Goal: Task Accomplishment & Management: Complete application form

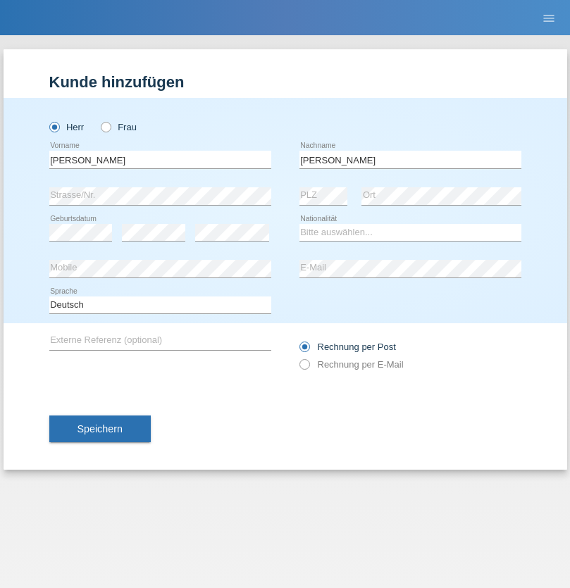
type input "[PERSON_NAME]"
select select "CH"
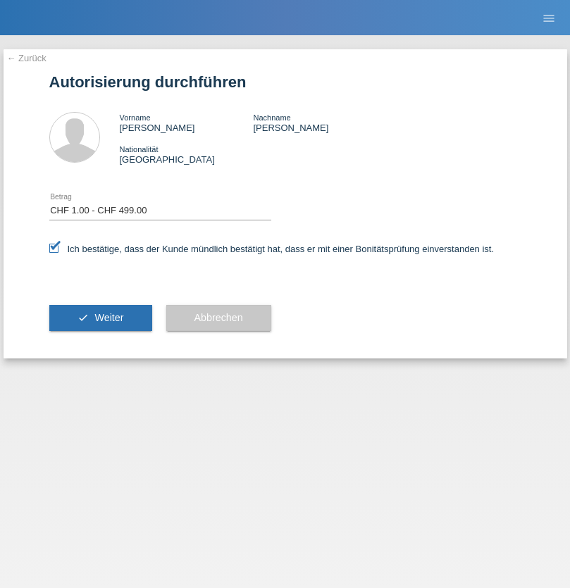
select select "1"
click at [100, 318] on span "Weiter" at bounding box center [108, 317] width 29 height 11
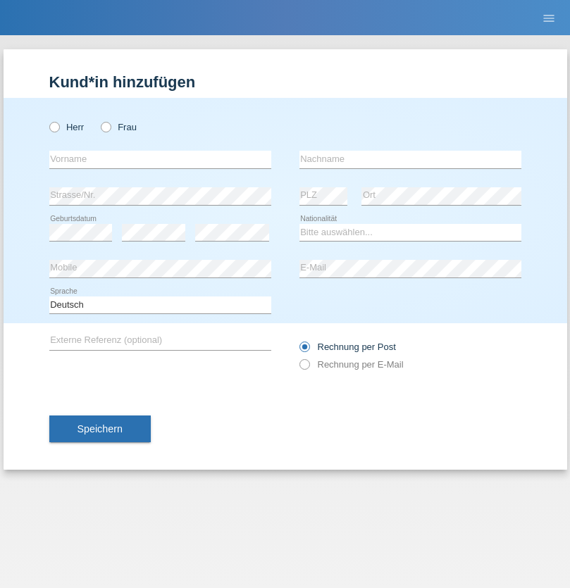
radio input "true"
click at [160, 159] on input "text" at bounding box center [160, 160] width 222 height 18
type input "naime"
click at [410, 159] on input "text" at bounding box center [411, 160] width 222 height 18
type input "llugiqi"
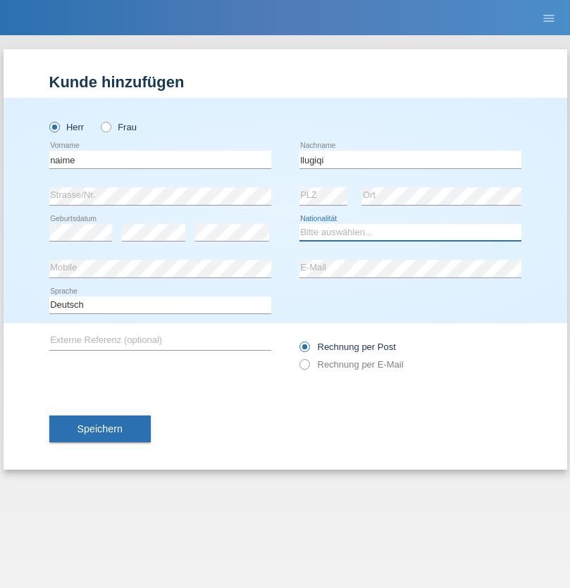
select select "CH"
radio input "true"
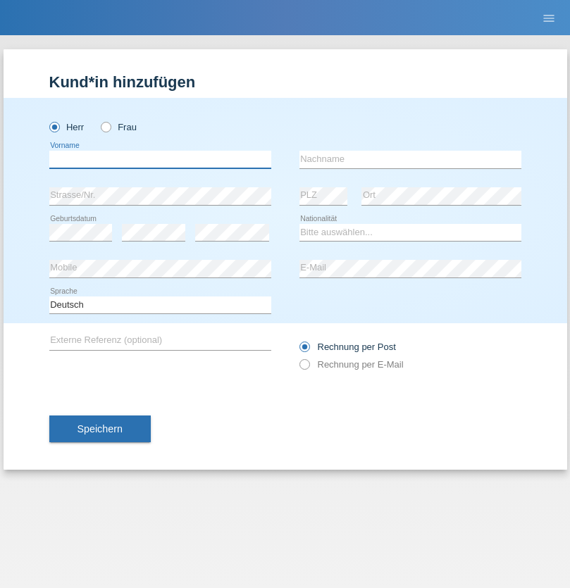
click at [160, 159] on input "text" at bounding box center [160, 160] width 222 height 18
type input "Shaban"
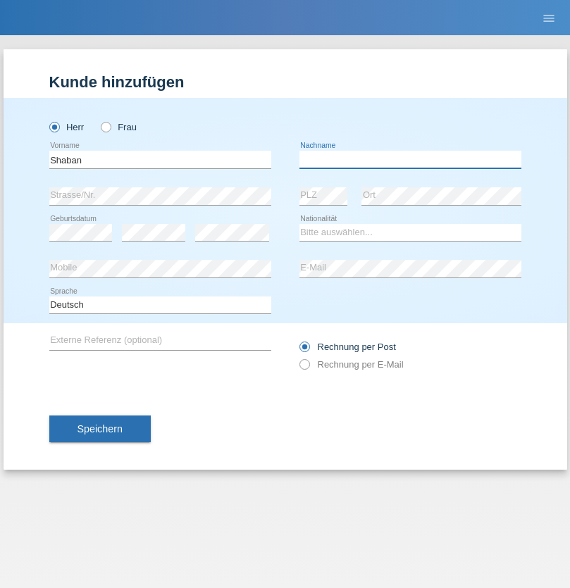
click at [410, 159] on input "text" at bounding box center [411, 160] width 222 height 18
type input "llugiqi"
select select "CH"
radio input "true"
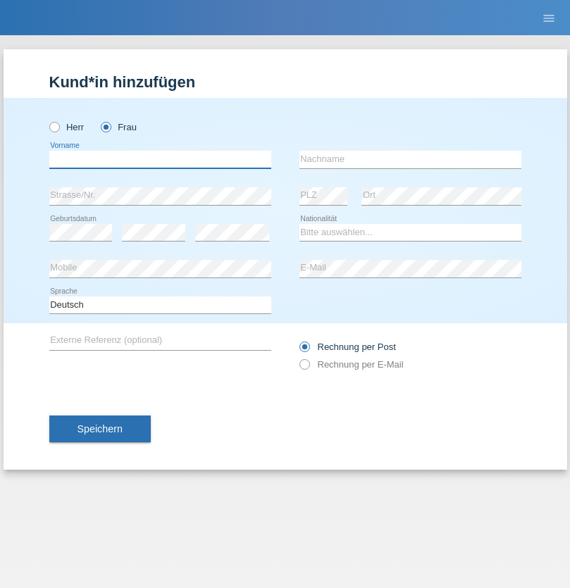
click at [160, 159] on input "text" at bounding box center [160, 160] width 222 height 18
type input "[PERSON_NAME]"
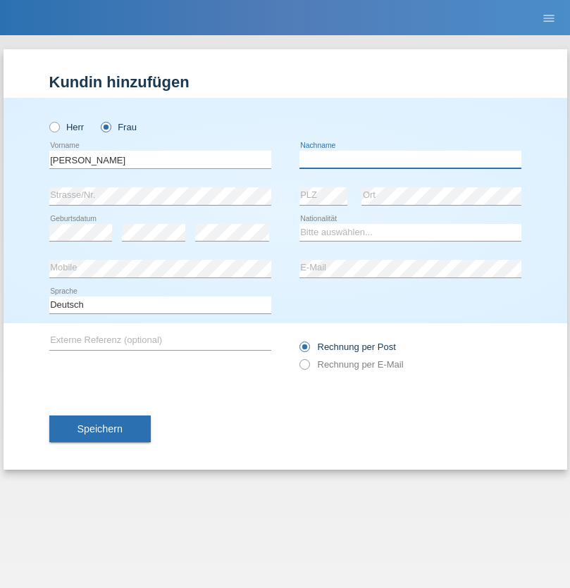
click at [410, 159] on input "text" at bounding box center [411, 160] width 222 height 18
type input "Patera"
select select "CH"
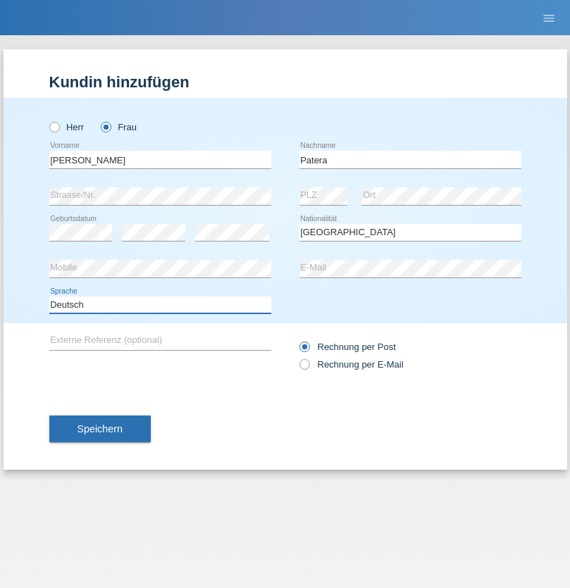
select select "en"
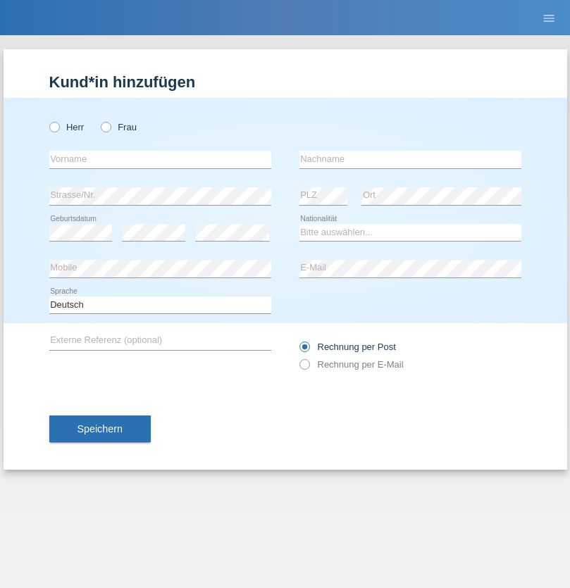
radio input "true"
click at [160, 159] on input "text" at bounding box center [160, 160] width 222 height 18
type input "Kiefer"
click at [410, 159] on input "text" at bounding box center [411, 160] width 222 height 18
type input "Clot"
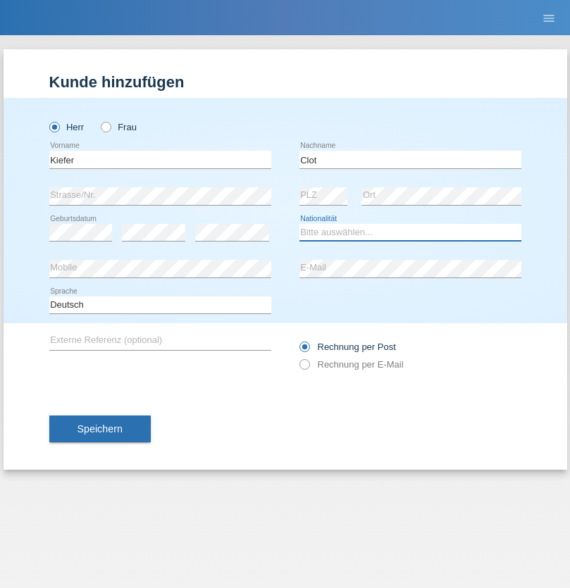
select select "CH"
radio input "true"
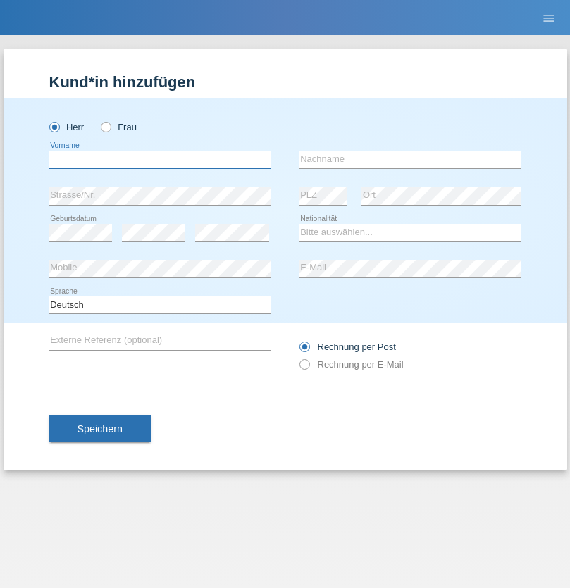
click at [160, 159] on input "text" at bounding box center [160, 160] width 222 height 18
type input "[PERSON_NAME]"
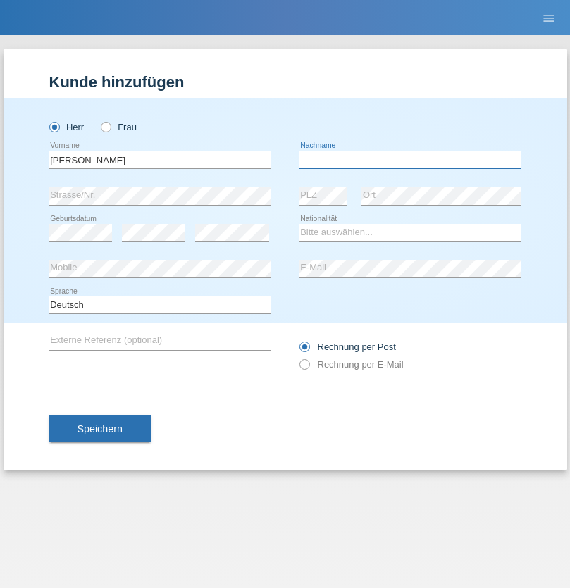
click at [410, 159] on input "text" at bounding box center [411, 160] width 222 height 18
type input "Sakhi"
select select "IT"
select select "C"
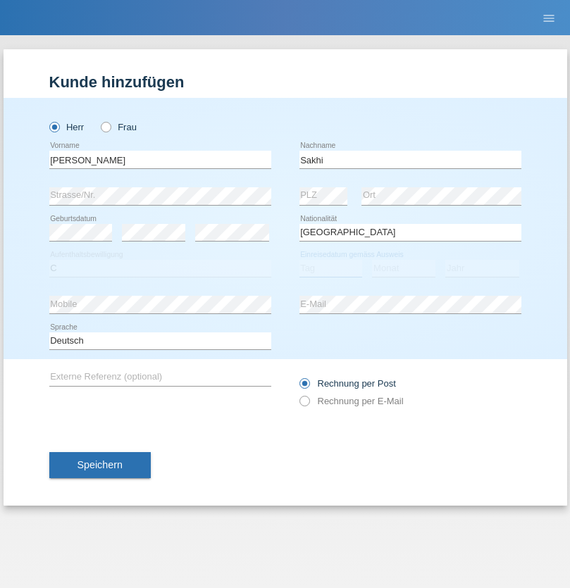
select select "24"
select select "10"
select select "2021"
